Goal: Information Seeking & Learning: Learn about a topic

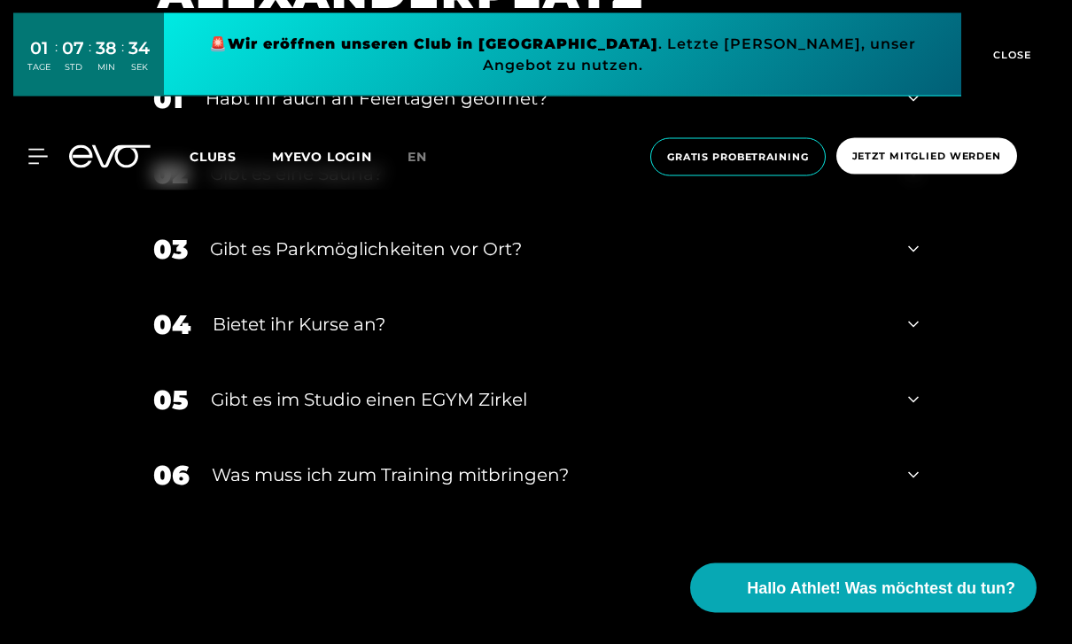
scroll to position [6004, 0]
click at [920, 362] on div "04 Bietet ihr [DEMOGRAPHIC_DATA]?" at bounding box center [536, 324] width 801 height 75
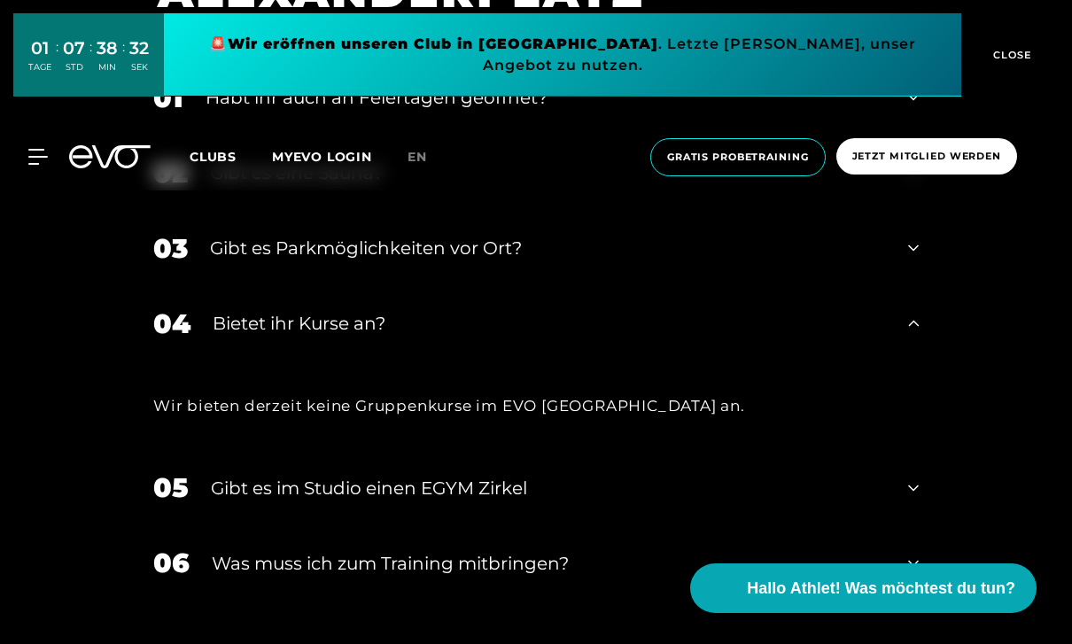
click at [919, 334] on icon at bounding box center [913, 323] width 11 height 21
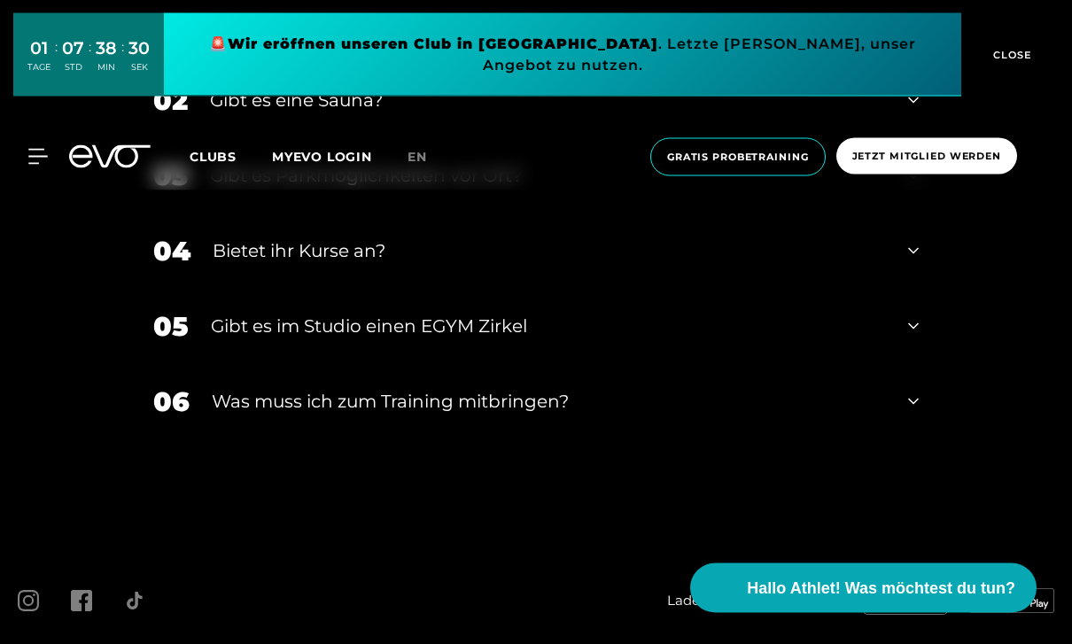
scroll to position [6125, 0]
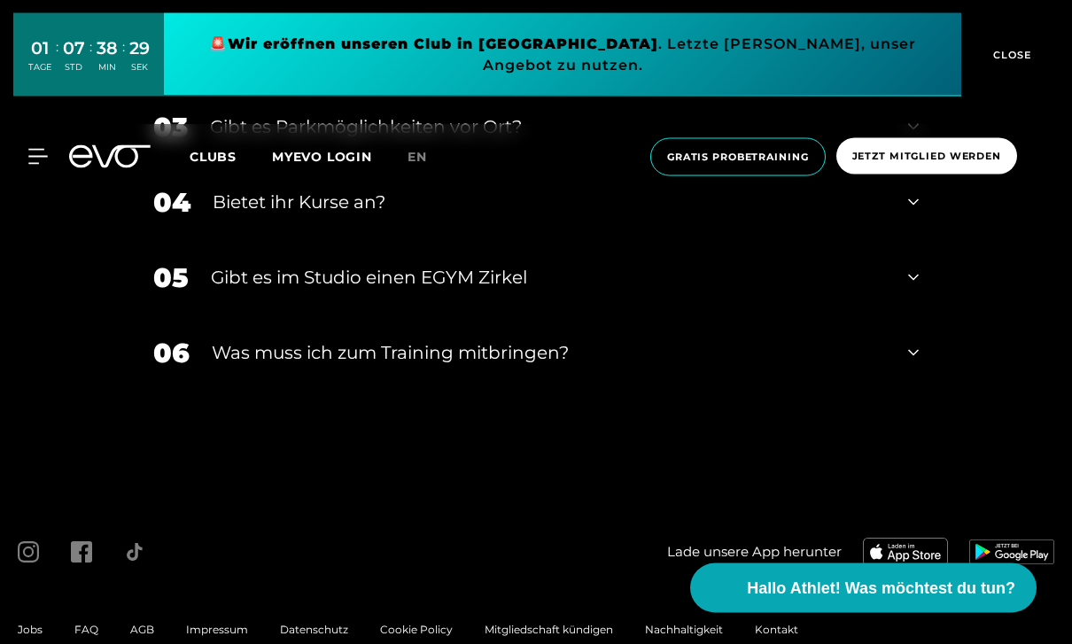
click at [912, 392] on div "06 Was muss ich zum Training mitbringen?" at bounding box center [536, 353] width 801 height 75
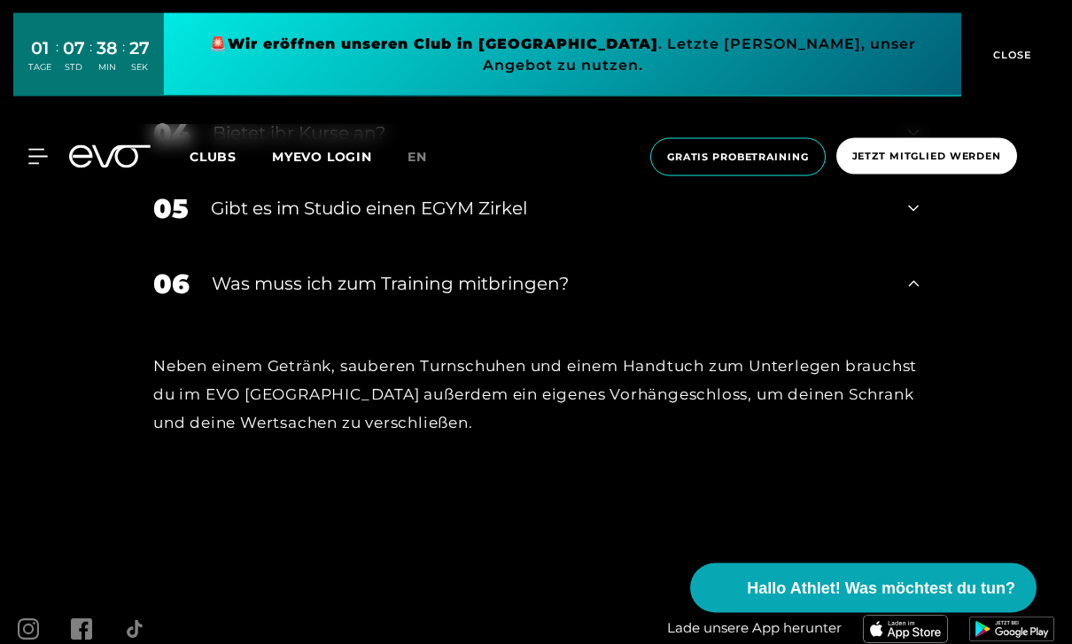
scroll to position [6195, 0]
click at [920, 322] on div "06 Was muss ich zum Training mitbringen?" at bounding box center [536, 283] width 801 height 75
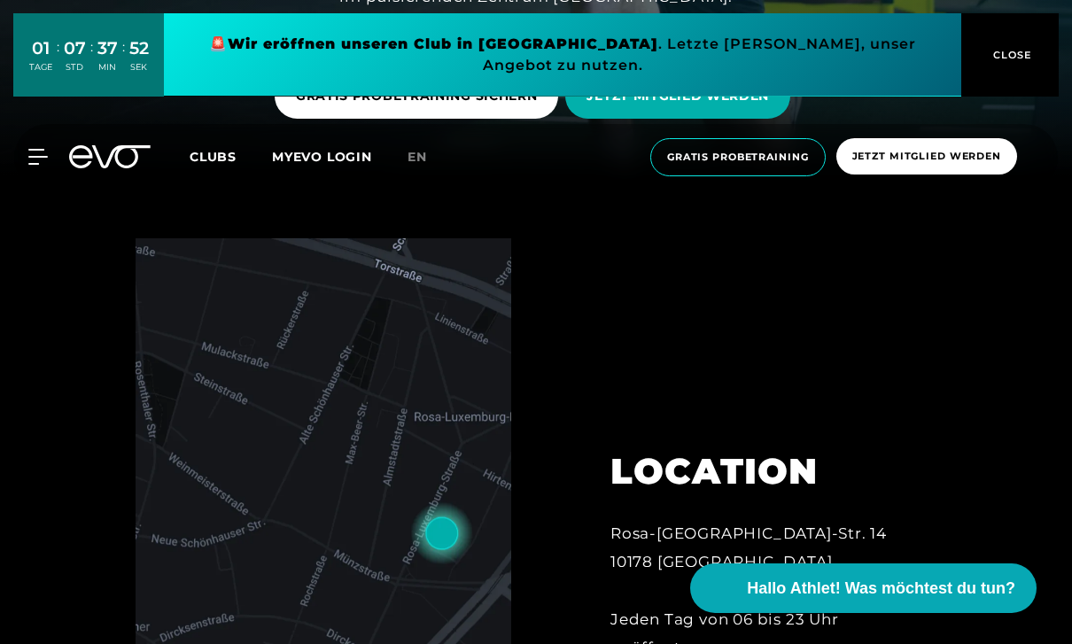
scroll to position [466, 0]
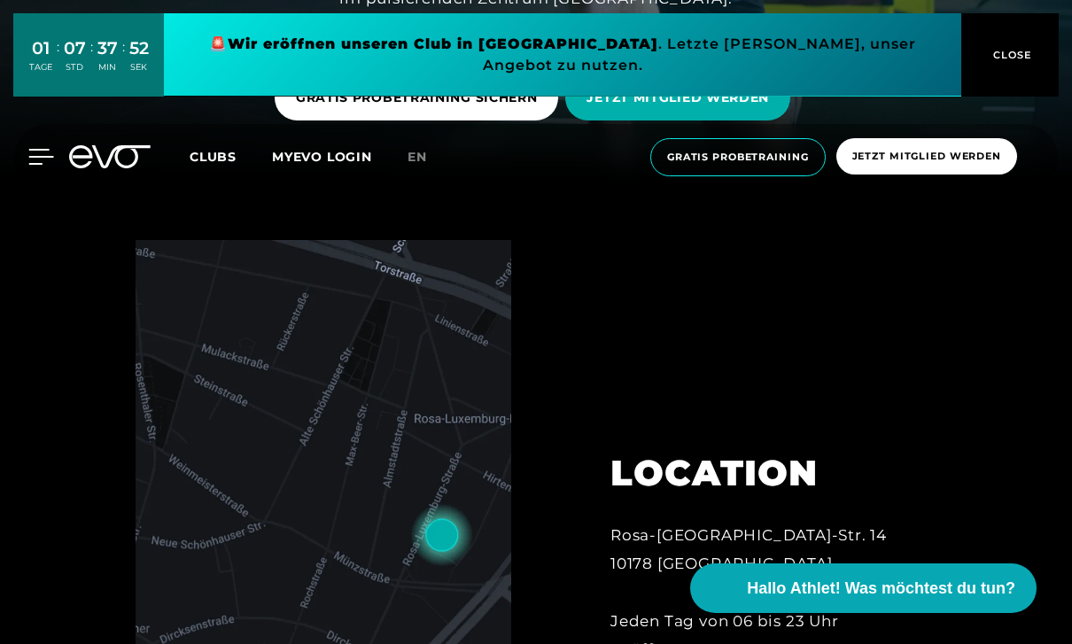
click at [35, 150] on icon at bounding box center [41, 157] width 25 height 14
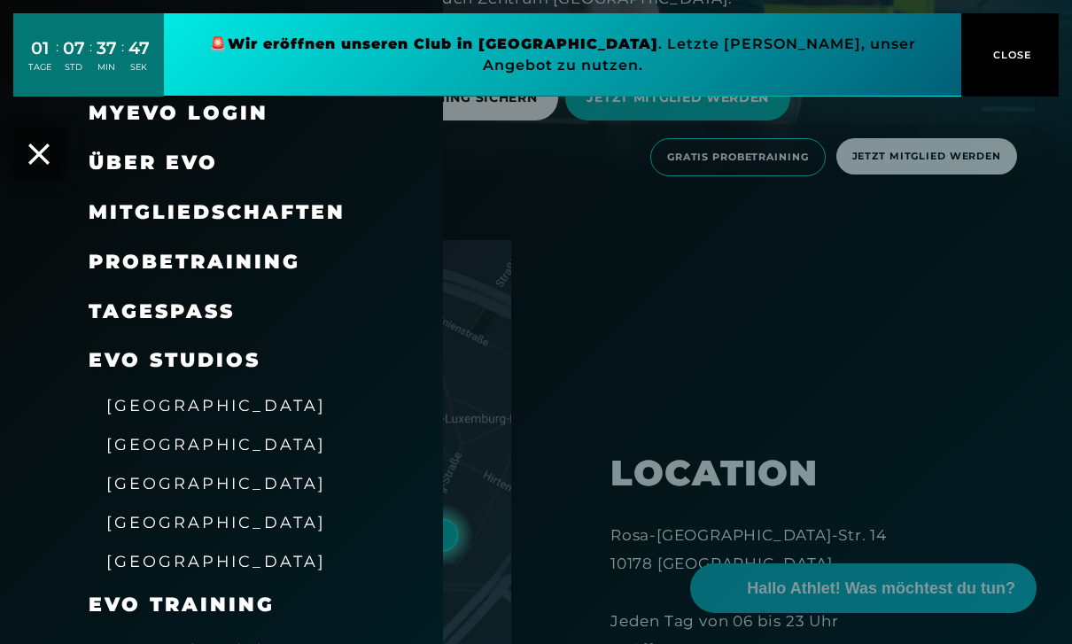
click at [128, 440] on span "[GEOGRAPHIC_DATA]" at bounding box center [216, 444] width 220 height 19
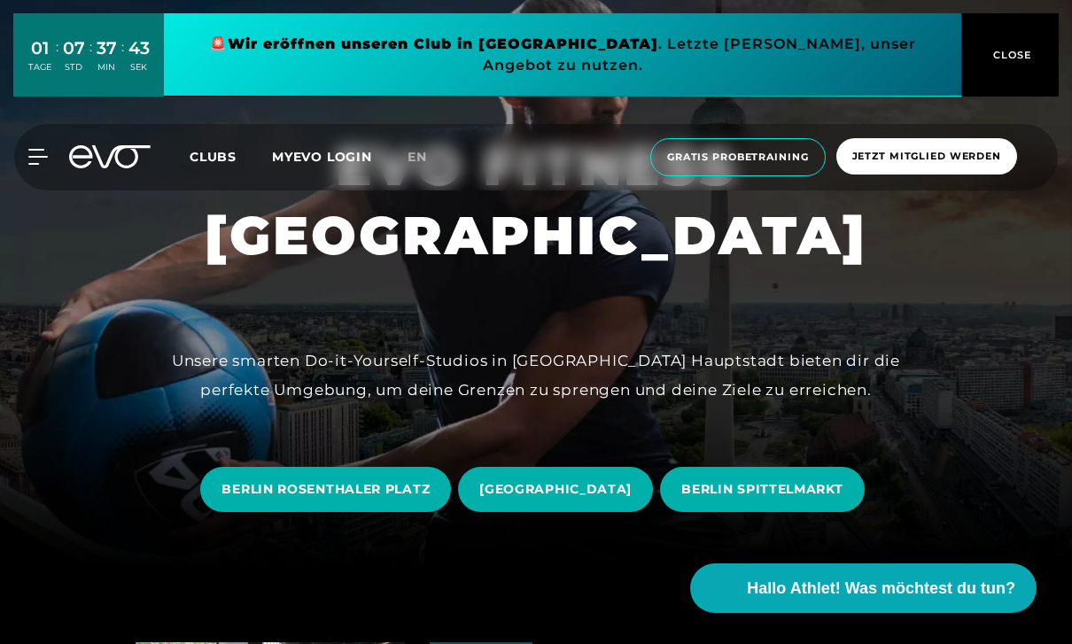
scroll to position [79, 0]
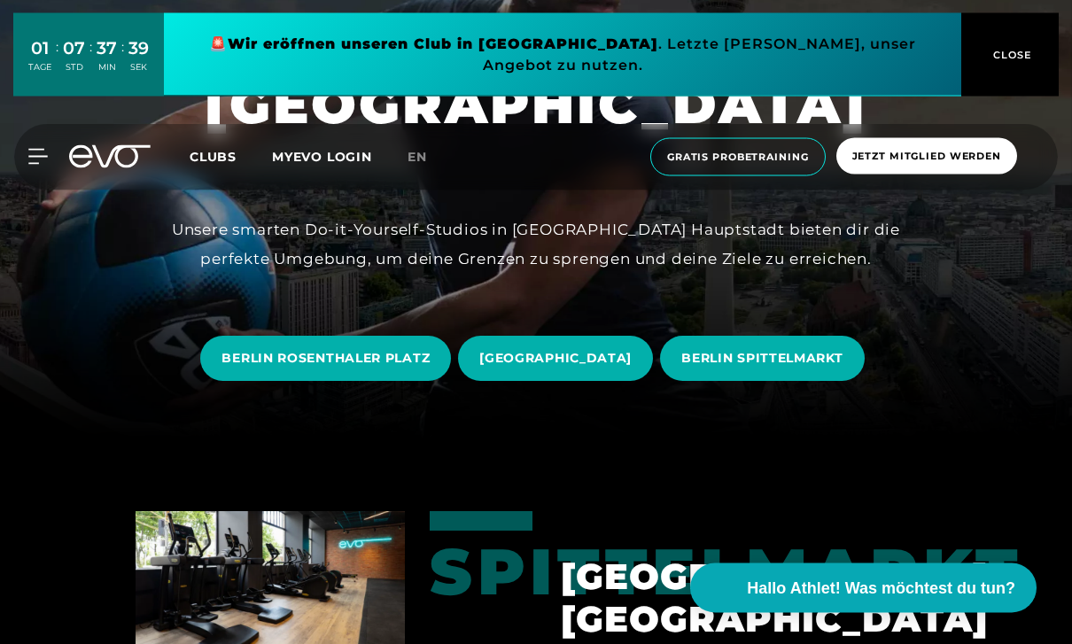
scroll to position [220, 0]
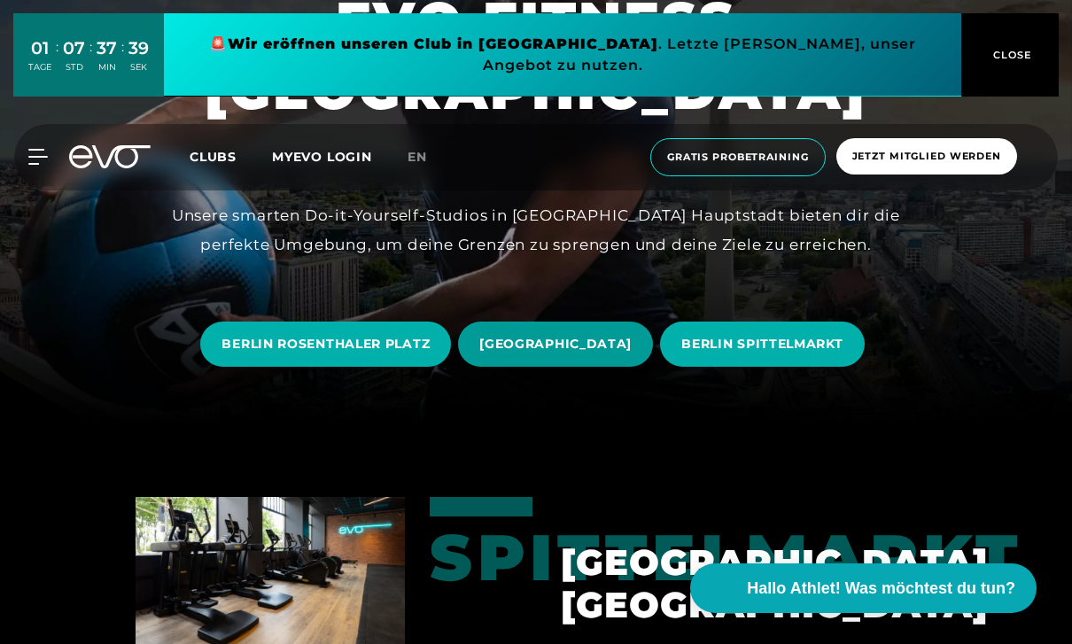
click at [558, 367] on span "[GEOGRAPHIC_DATA]" at bounding box center [555, 344] width 195 height 45
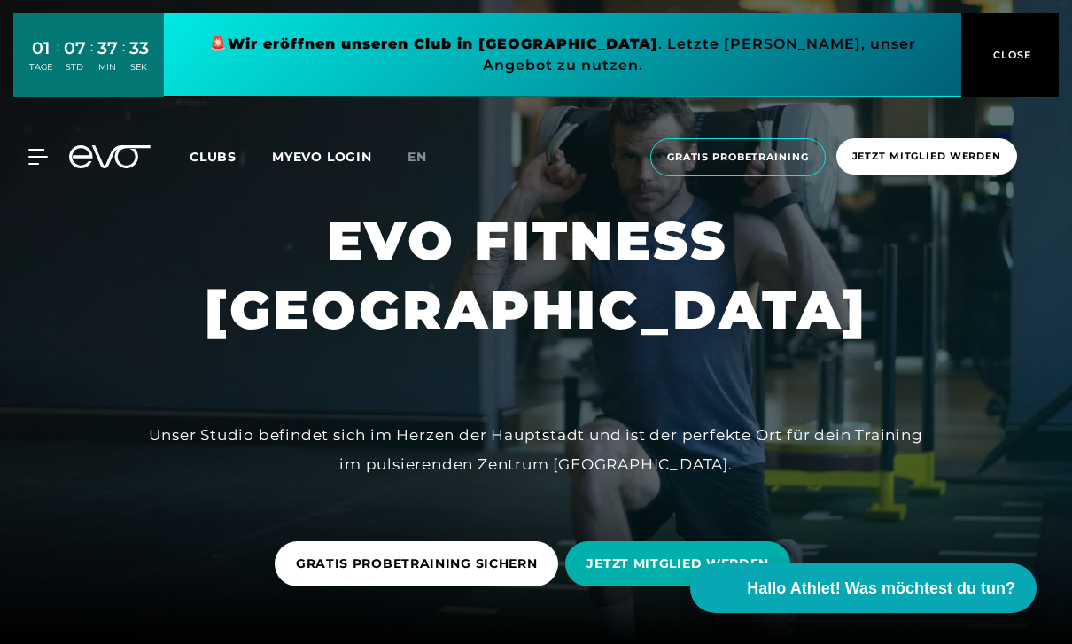
click at [209, 149] on span "Clubs" at bounding box center [213, 157] width 47 height 16
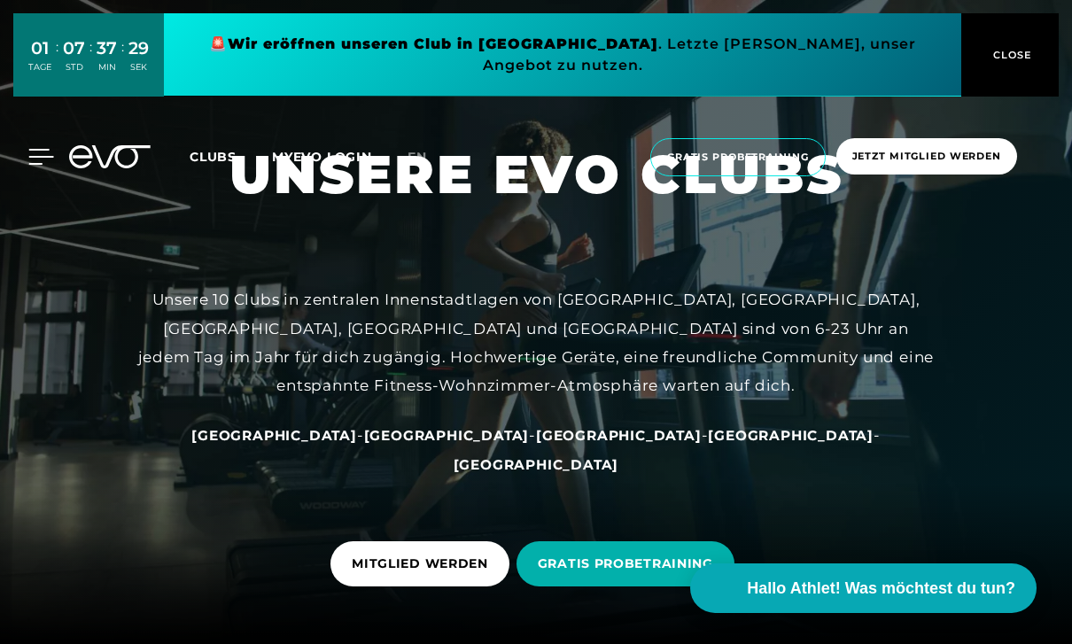
click at [41, 149] on icon at bounding box center [41, 157] width 26 height 16
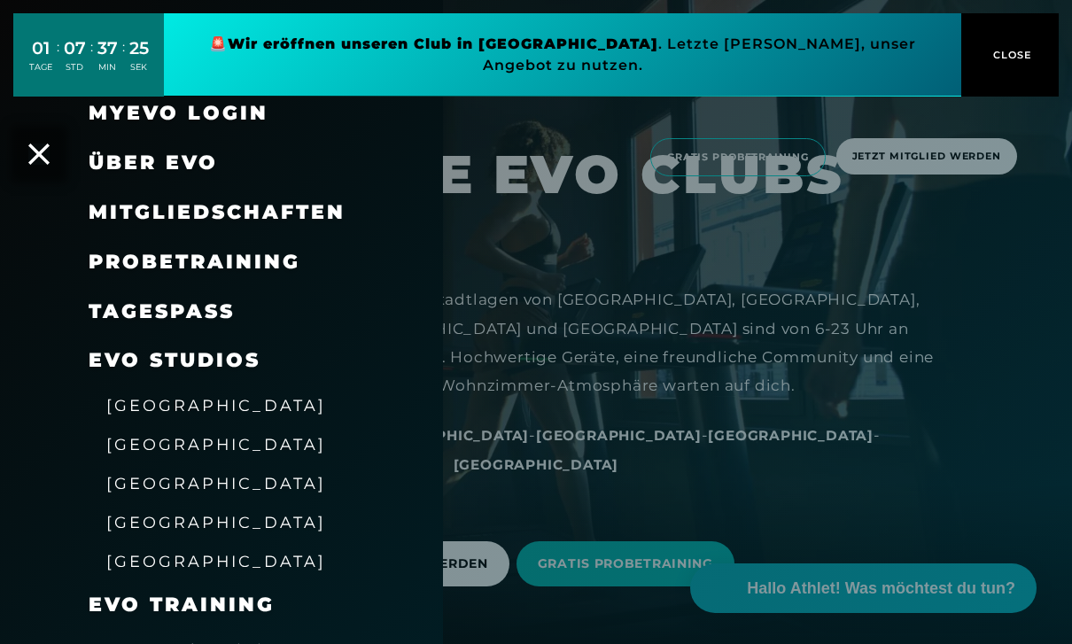
click at [125, 444] on span "[GEOGRAPHIC_DATA]" at bounding box center [216, 444] width 220 height 19
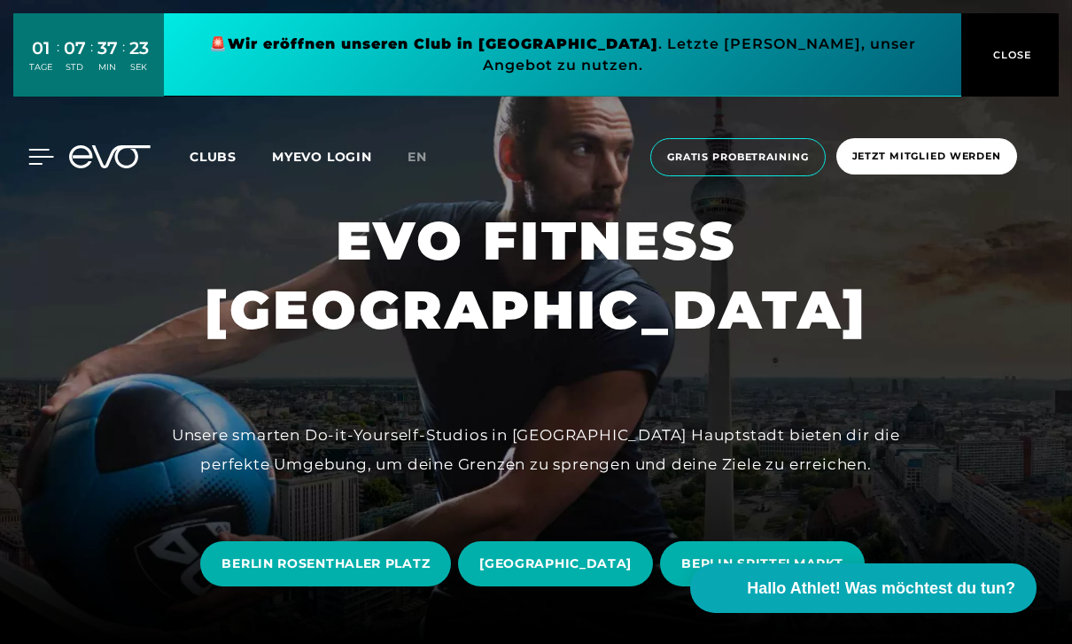
click at [44, 150] on icon at bounding box center [41, 157] width 25 height 14
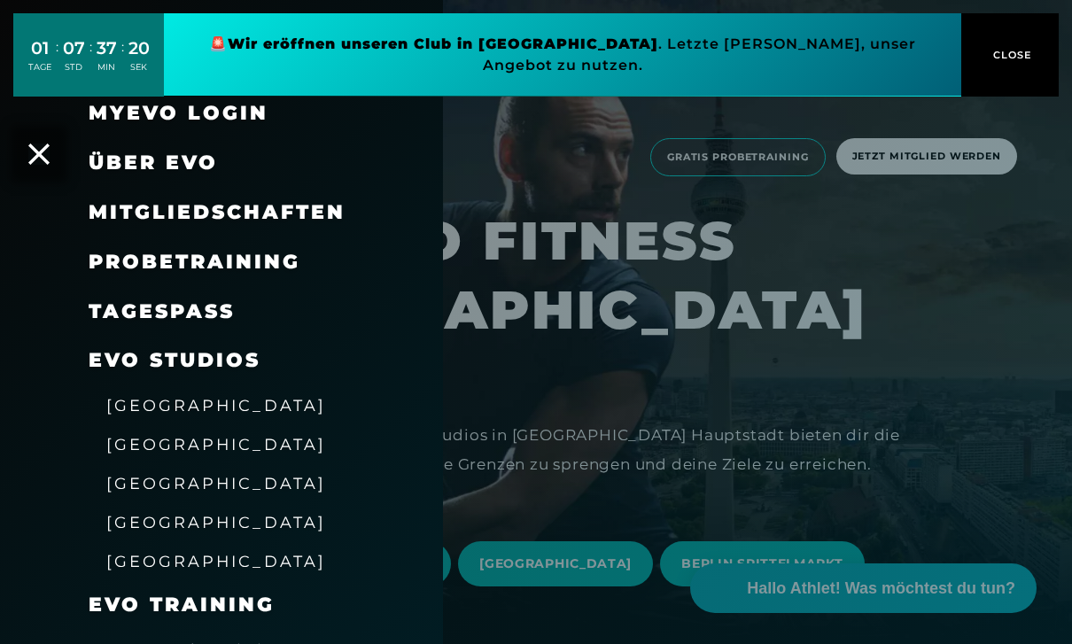
click at [135, 212] on span "Mitgliedschaften" at bounding box center [217, 212] width 257 height 24
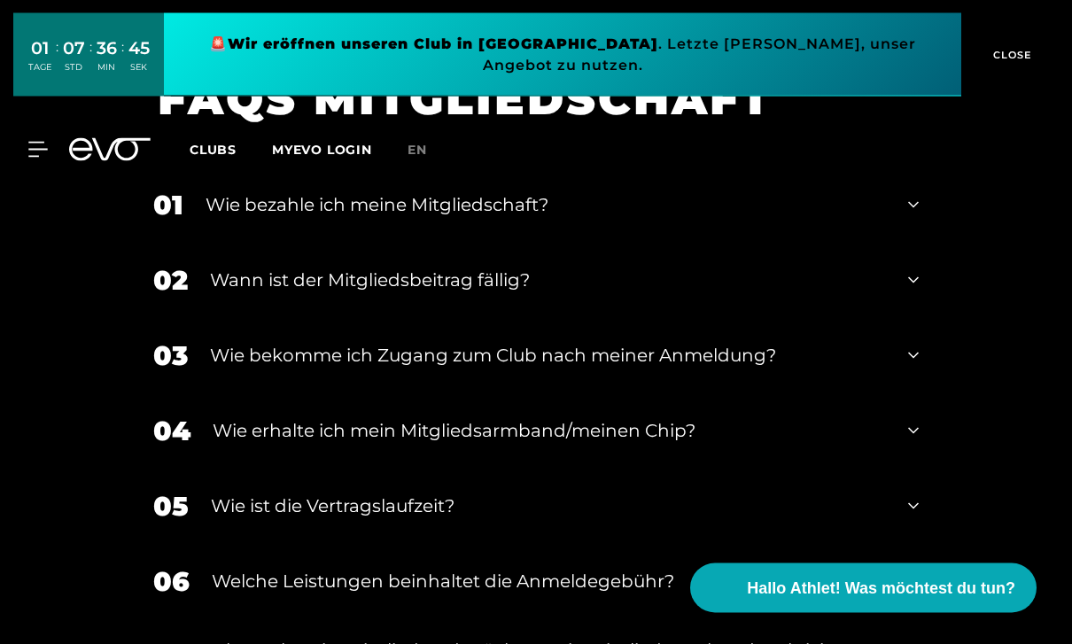
scroll to position [2567, 0]
click at [360, 218] on div "Wie bezahle ich meine Mitgliedschaft?" at bounding box center [546, 204] width 680 height 27
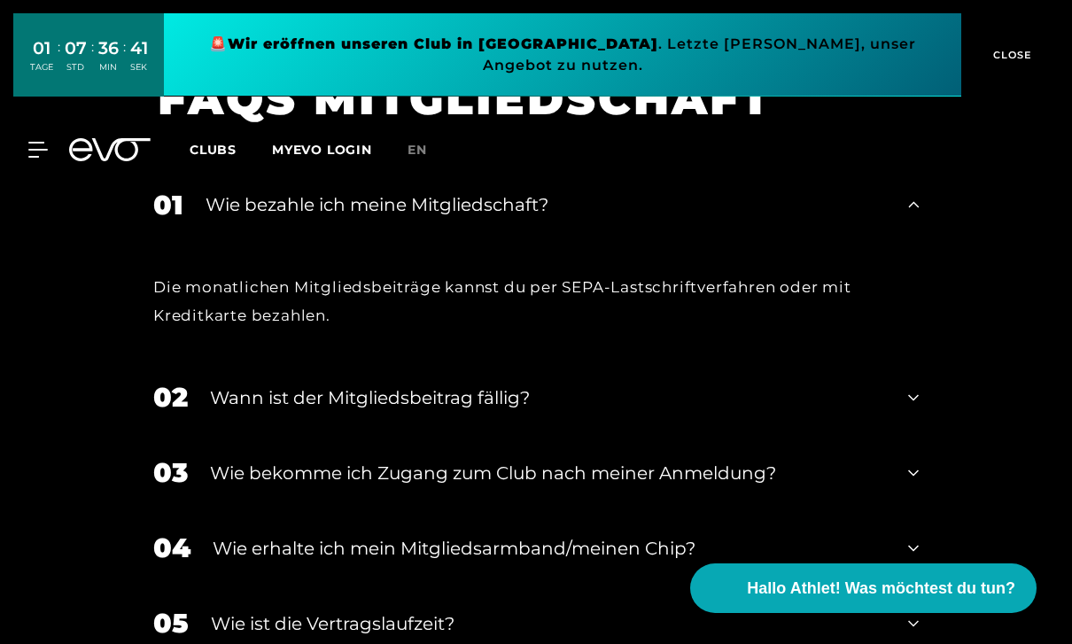
click at [241, 411] on div "Wann ist der Mitgliedsbeitrag fällig?" at bounding box center [548, 397] width 676 height 27
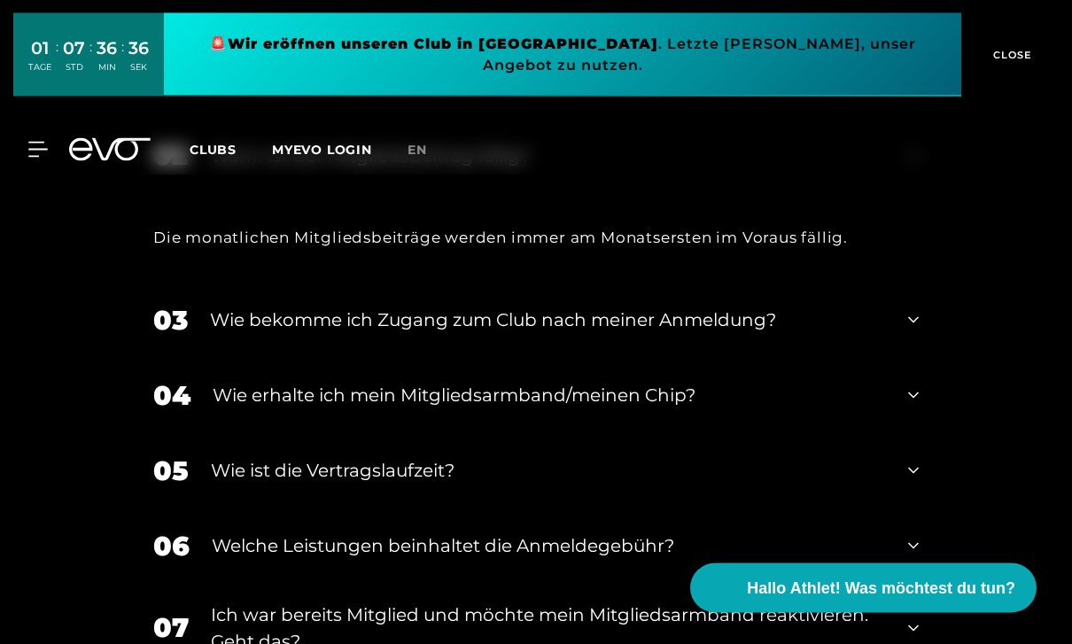
scroll to position [2808, 0]
click at [234, 484] on div "Wie ist die Vertragslaufzeit?" at bounding box center [548, 470] width 675 height 27
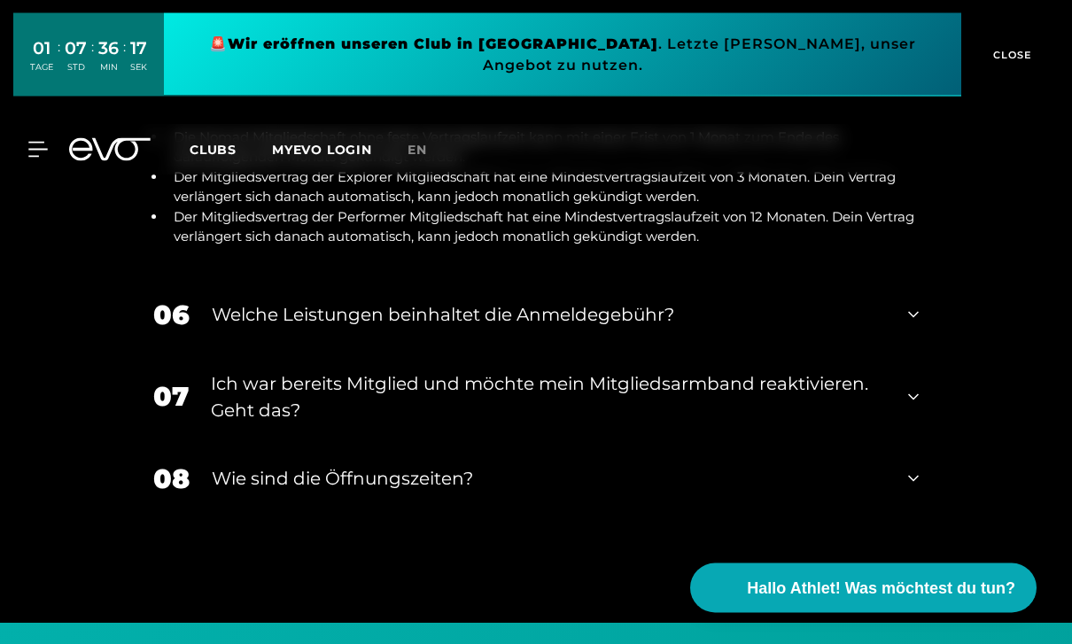
scroll to position [3220, 0]
click at [266, 328] on div "Welche Leistungen beinhaltet die Anmeldegebühr?" at bounding box center [549, 314] width 674 height 27
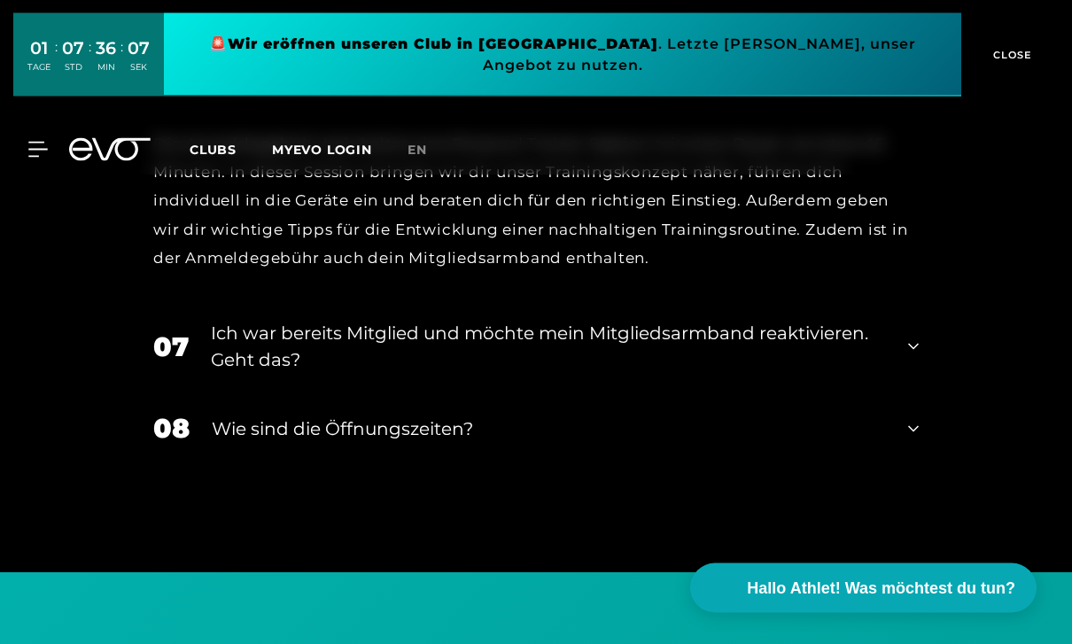
scroll to position [3474, 0]
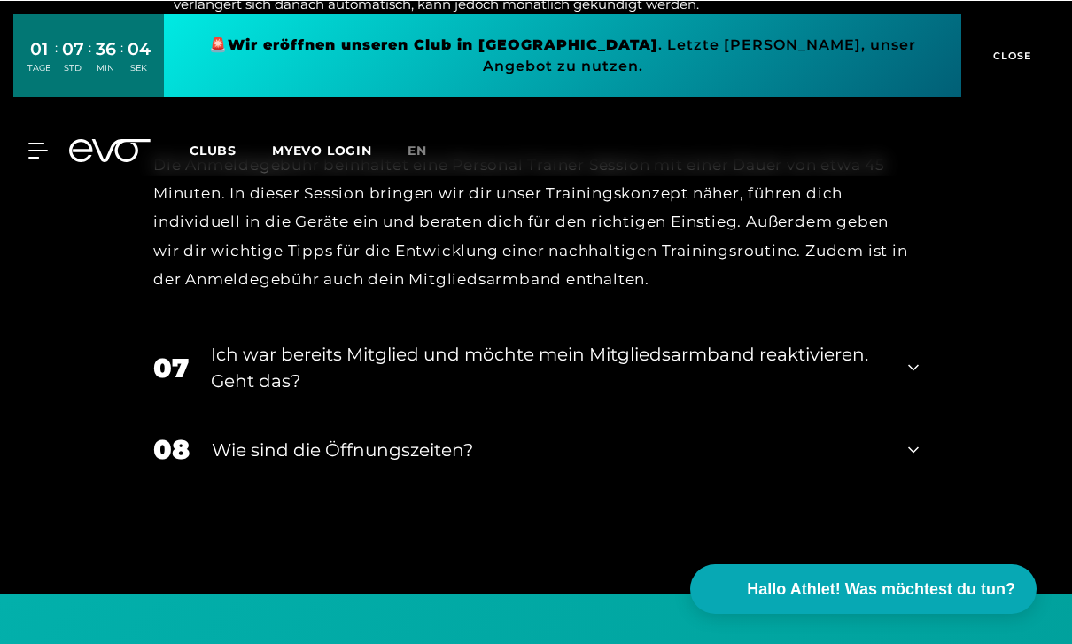
click at [247, 393] on div "Ich war bereits Mitglied und möchte mein Mitgliedsarmband reaktivieren. Geht da…" at bounding box center [548, 366] width 675 height 53
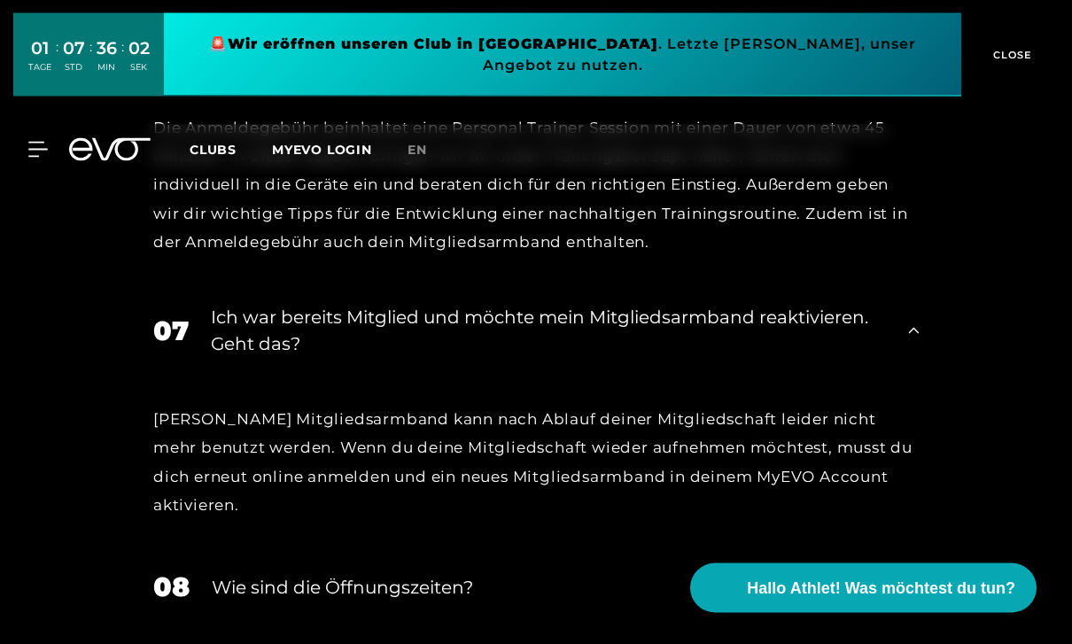
scroll to position [3489, 0]
click at [245, 601] on div "Wie sind die Öffnungszeiten?" at bounding box center [549, 587] width 674 height 27
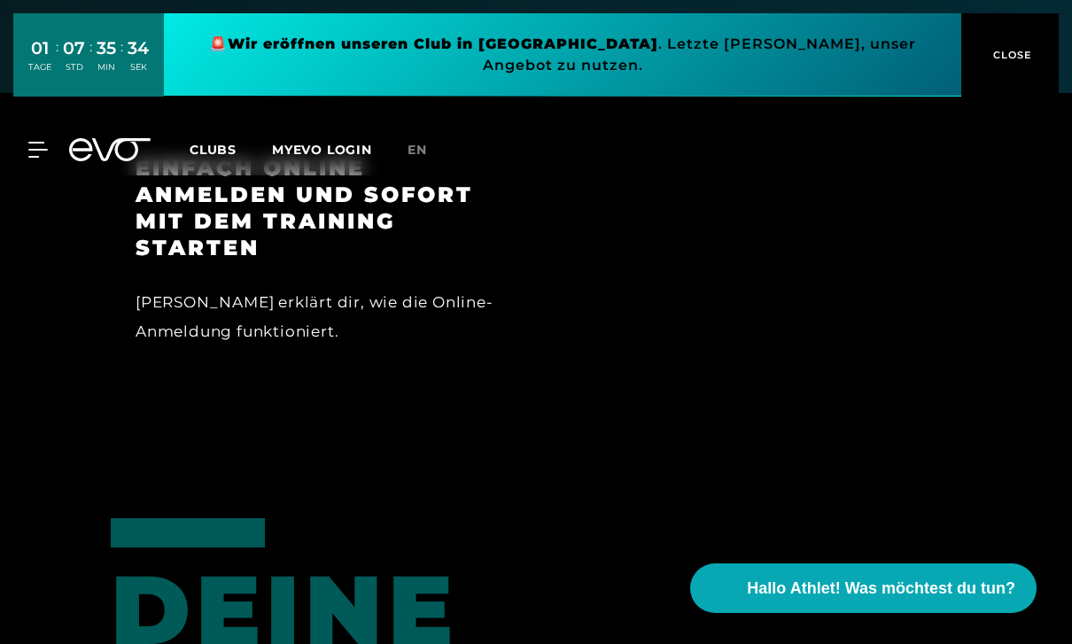
scroll to position [1497, 0]
